Goal: Task Accomplishment & Management: Manage account settings

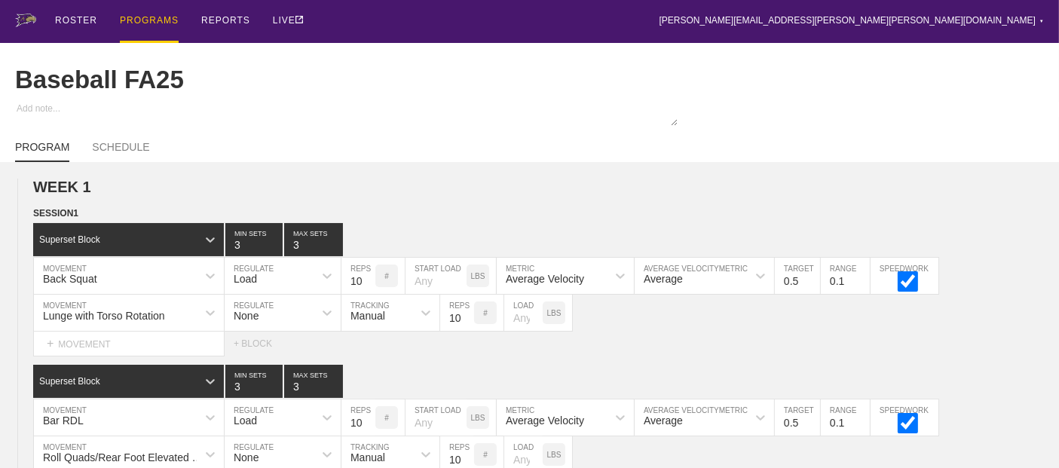
click at [150, 18] on div "PROGRAMS" at bounding box center [149, 21] width 59 height 43
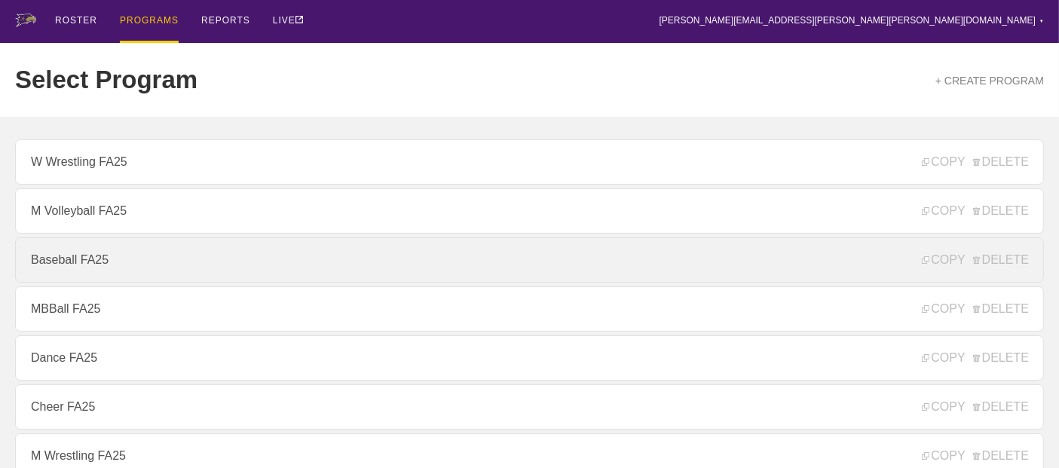
scroll to position [251, 0]
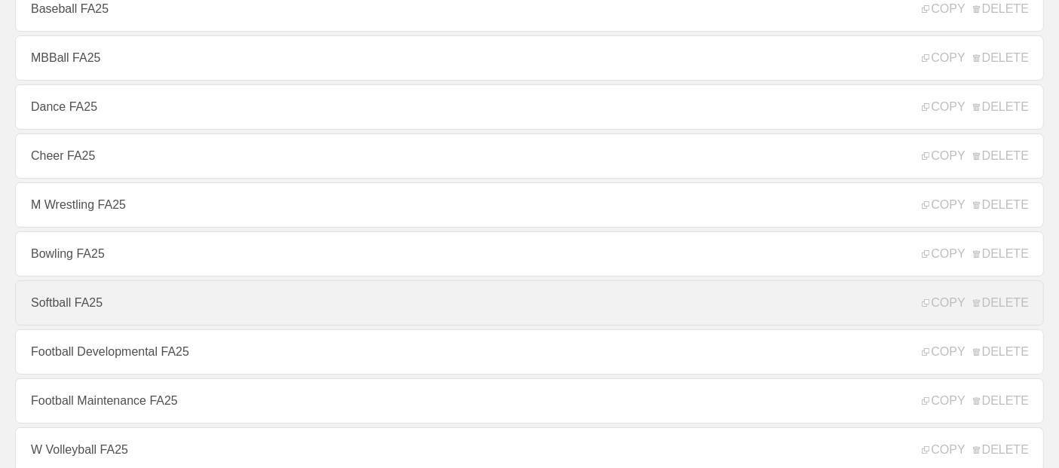
click at [71, 308] on link "Softball FA25" at bounding box center [529, 302] width 1028 height 45
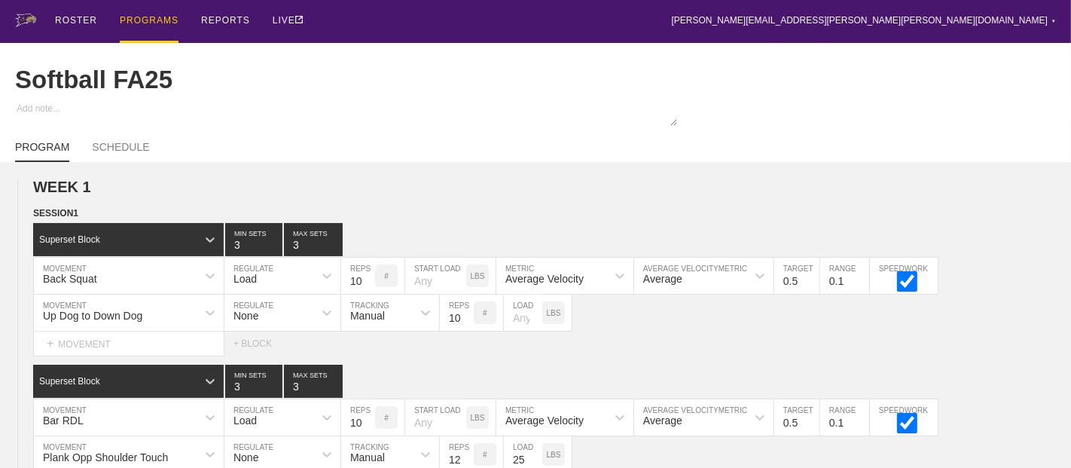
type textarea "x"
type input "Softball FA25"
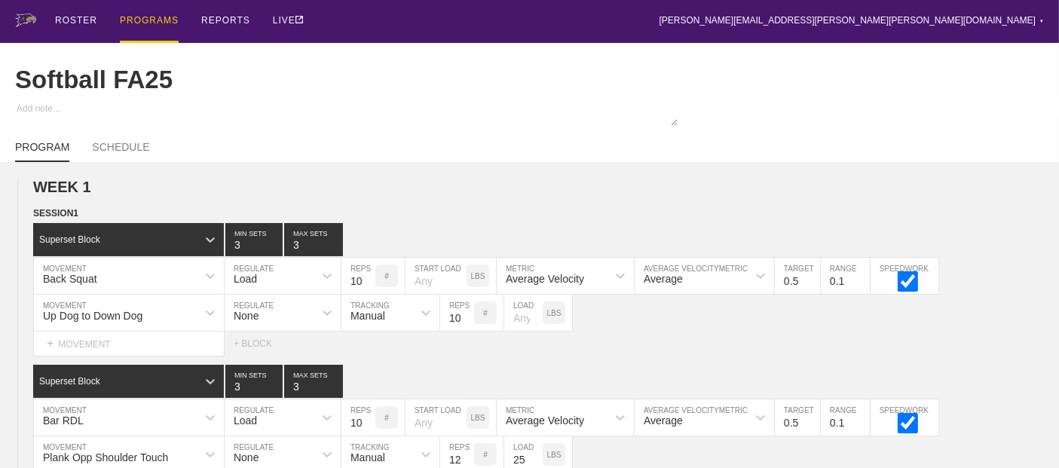
click at [142, 17] on div "PROGRAMS" at bounding box center [149, 21] width 59 height 43
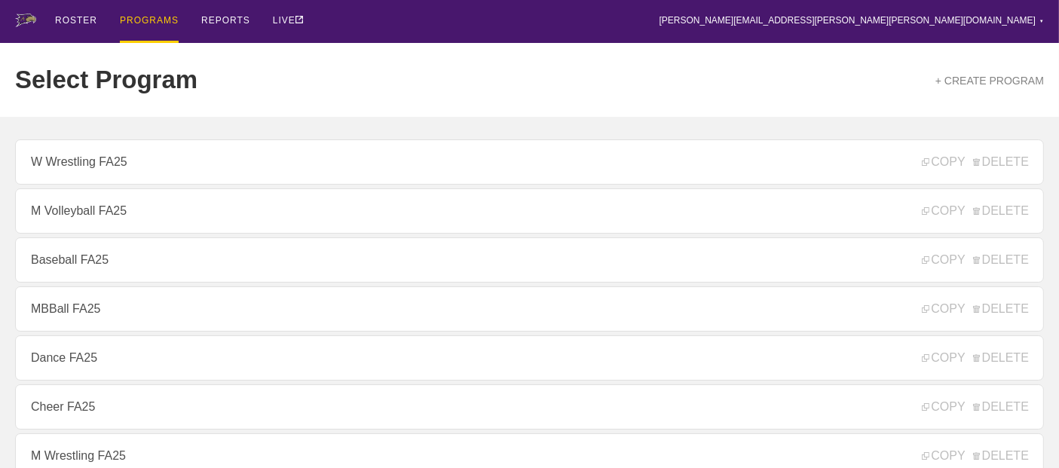
scroll to position [251, 0]
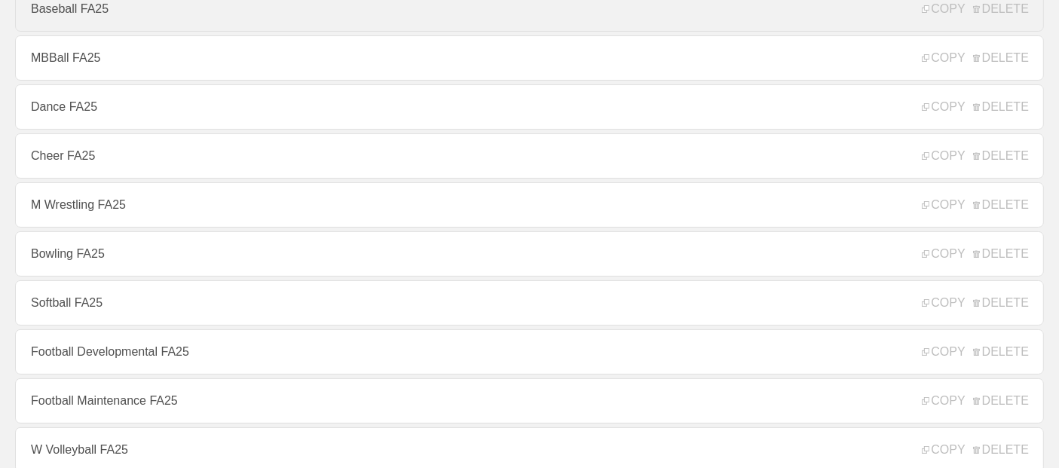
click at [69, 14] on link "Baseball FA25" at bounding box center [529, 8] width 1028 height 45
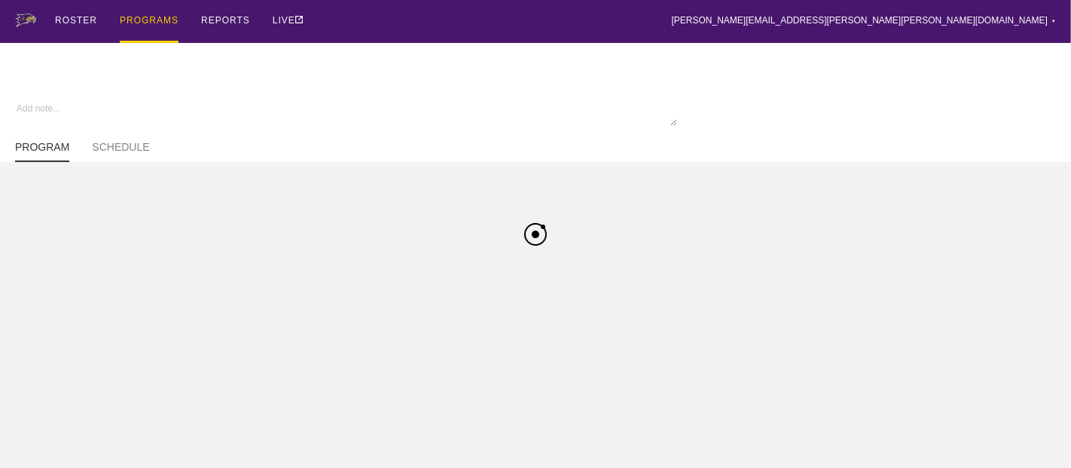
type textarea "x"
type input "Baseball FA25"
